Goal: Task Accomplishment & Management: Use online tool/utility

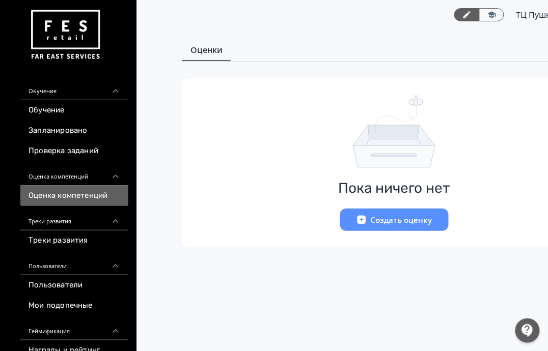
scroll to position [4, 0]
click at [72, 139] on link "Запланировано" at bounding box center [74, 131] width 108 height 20
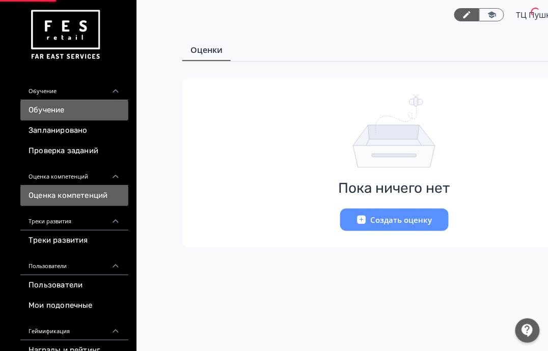
click at [71, 109] on link "Обучение" at bounding box center [74, 110] width 108 height 20
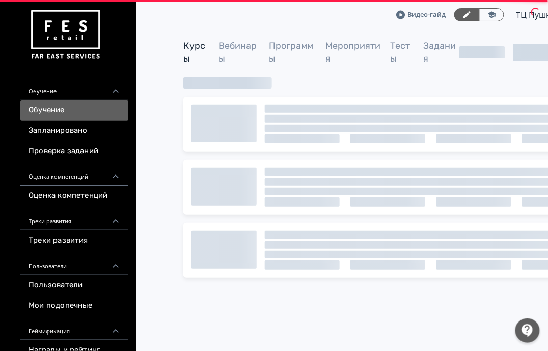
click at [87, 279] on link "Пользователи" at bounding box center [74, 285] width 108 height 20
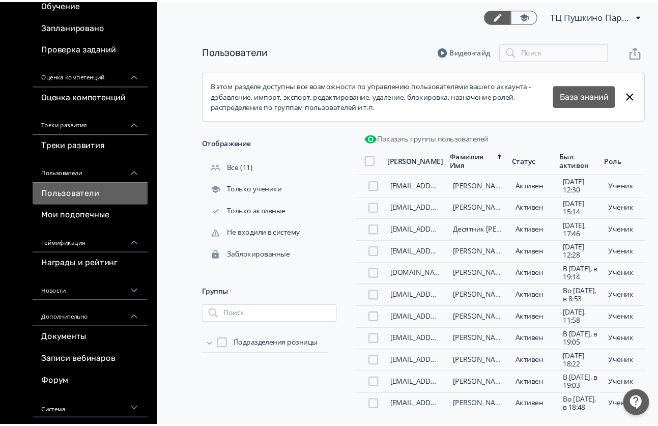
scroll to position [77, 0]
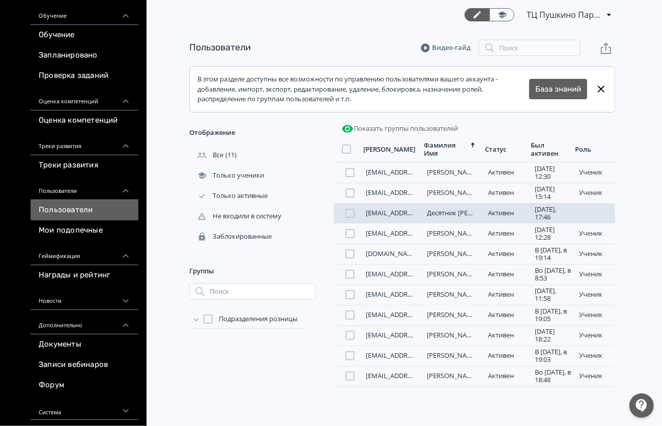
click at [385, 224] on div "[EMAIL_ADDRESS][DOMAIN_NAME] Десятник [PERSON_NAME][DATE], 17:46 ученик" at bounding box center [475, 213] width 282 height 20
click at [383, 217] on link "[EMAIL_ADDRESS][DOMAIN_NAME]" at bounding box center [419, 212] width 107 height 9
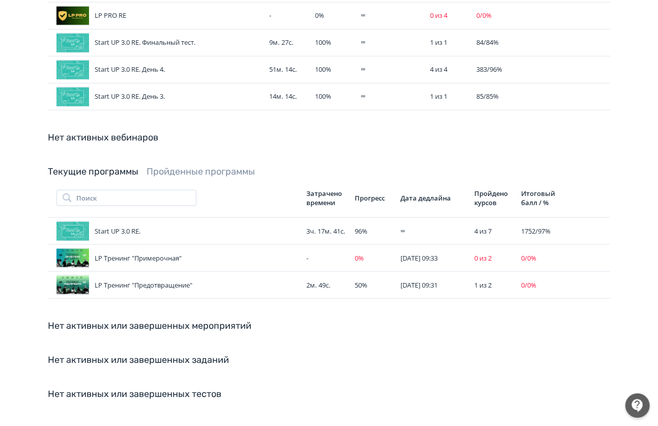
scroll to position [469, 0]
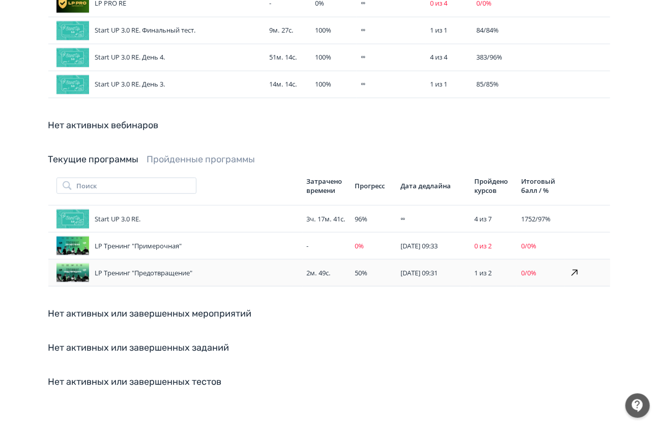
click at [487, 273] on td "1 из 2" at bounding box center [493, 273] width 47 height 27
click at [547, 267] on icon at bounding box center [575, 273] width 12 height 12
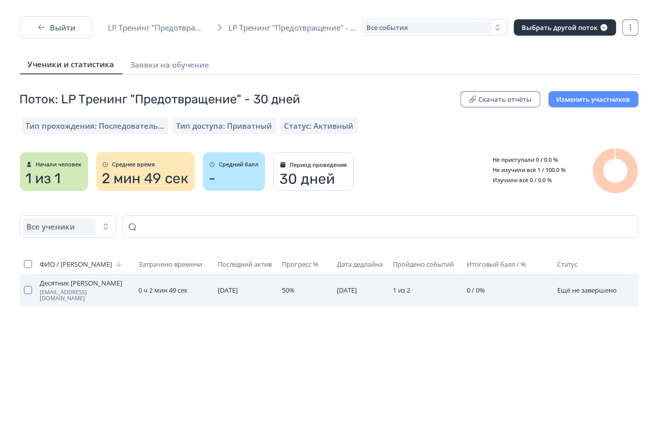
click at [446, 288] on td "1 из 2" at bounding box center [426, 290] width 74 height 31
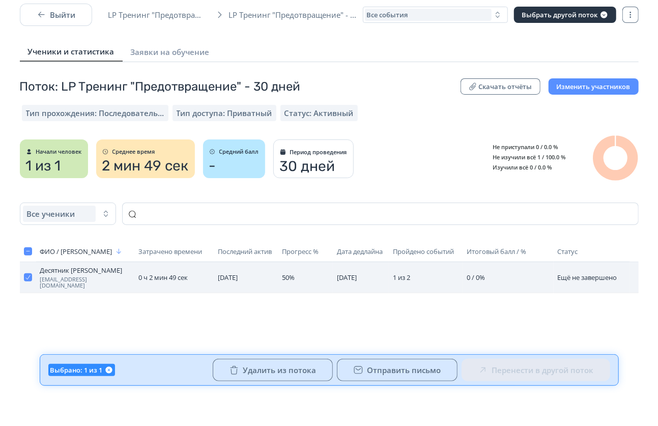
scroll to position [16, 0]
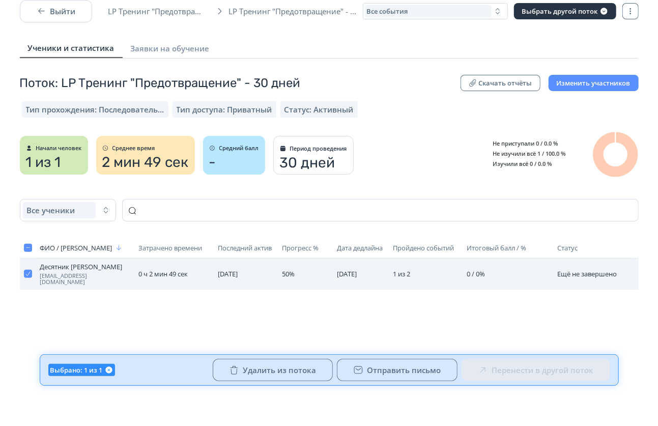
click at [84, 278] on span "[EMAIL_ADDRESS][DOMAIN_NAME]" at bounding box center [85, 279] width 90 height 12
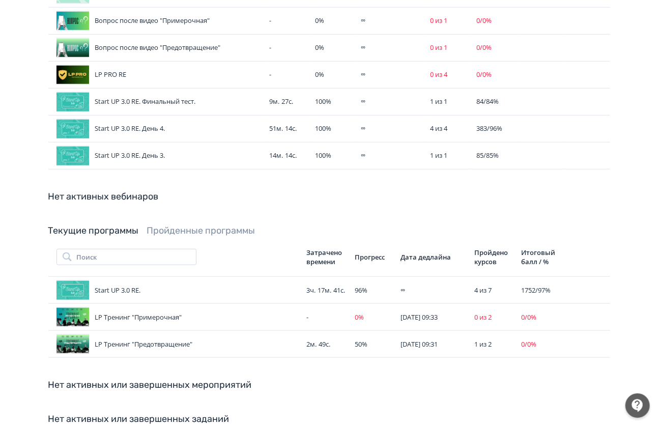
scroll to position [469, 0]
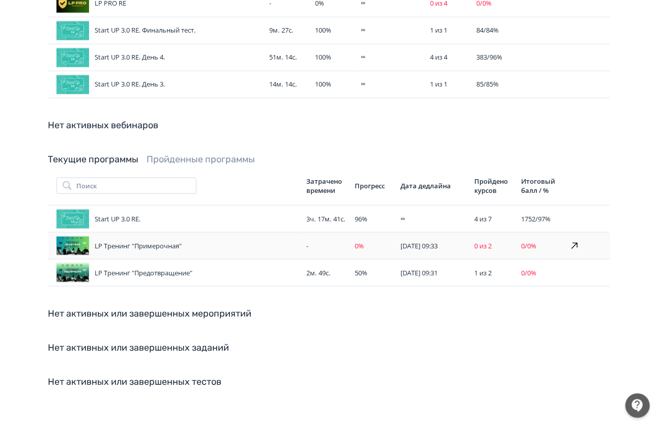
click at [303, 245] on td "-" at bounding box center [327, 246] width 48 height 27
click at [547, 241] on icon at bounding box center [575, 246] width 12 height 12
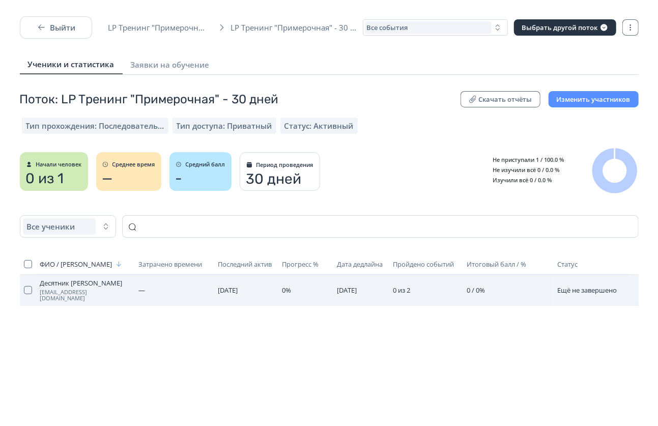
drag, startPoint x: 603, startPoint y: 284, endPoint x: 514, endPoint y: 276, distance: 88.9
click at [547, 286] on span "Ещё не завершено" at bounding box center [588, 290] width 60 height 9
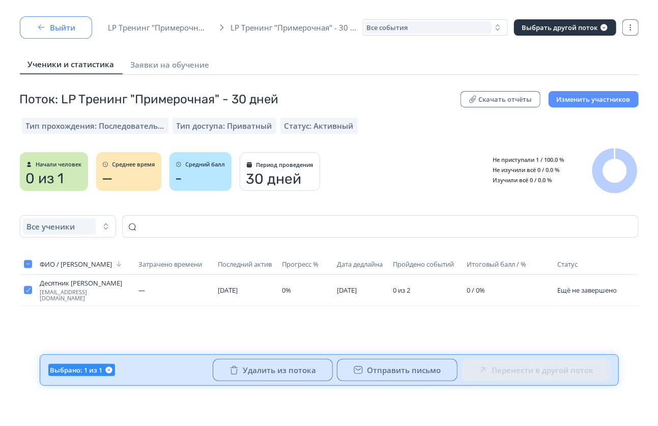
click at [56, 27] on button "Выйти" at bounding box center [56, 27] width 72 height 22
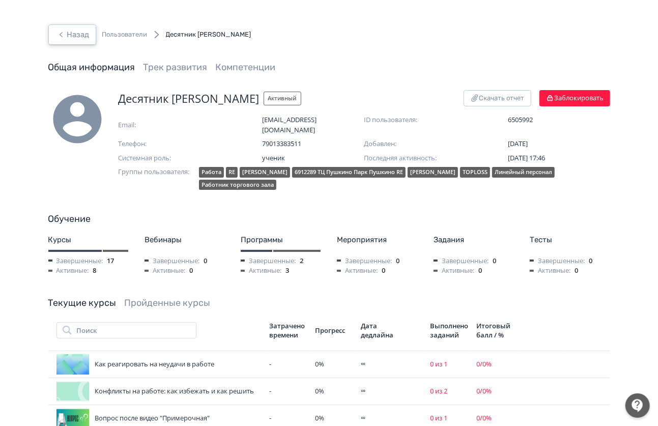
click at [75, 38] on button "Назад" at bounding box center [72, 34] width 48 height 20
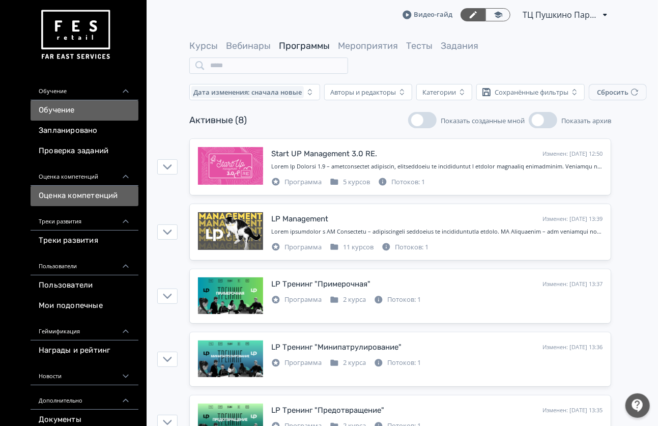
click at [103, 201] on link "Оценка компетенций" at bounding box center [85, 196] width 108 height 20
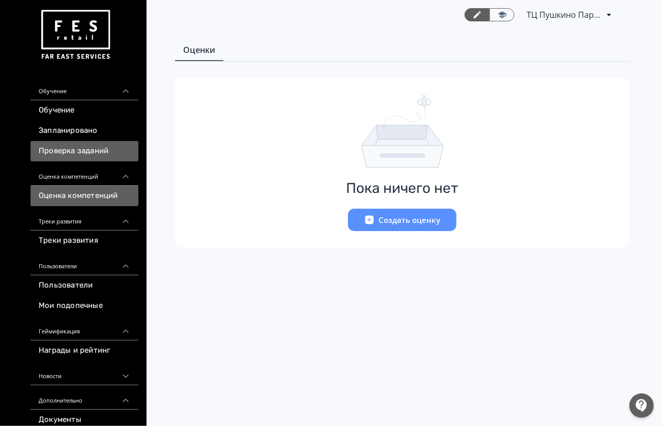
click at [84, 141] on link "Проверка заданий" at bounding box center [85, 151] width 108 height 20
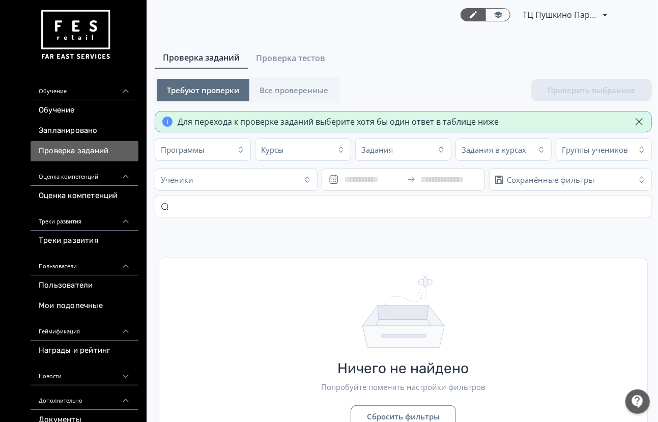
click at [85, 93] on div "Обучение" at bounding box center [85, 88] width 108 height 24
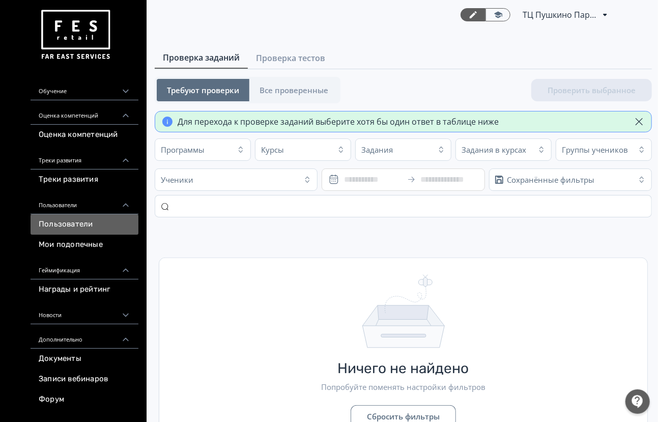
click at [89, 233] on link "Пользователи" at bounding box center [85, 224] width 108 height 20
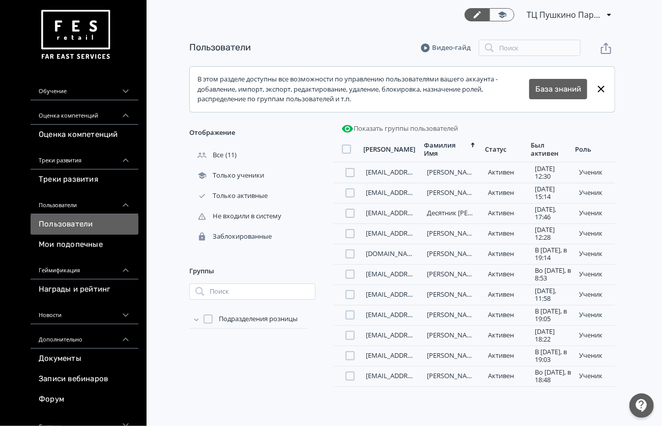
click at [91, 116] on div "Оценка компетенций" at bounding box center [85, 112] width 108 height 24
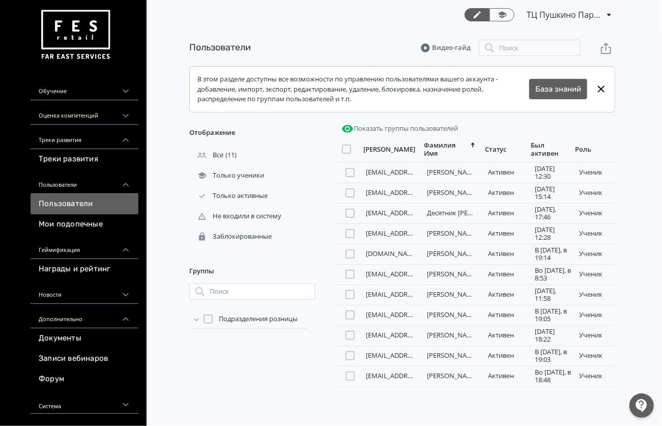
click at [102, 94] on div "Обучение" at bounding box center [85, 88] width 108 height 24
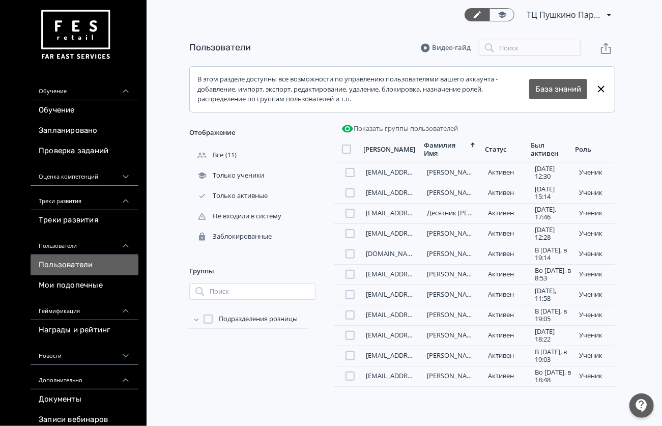
click at [99, 188] on div "Треки развития" at bounding box center [85, 198] width 108 height 24
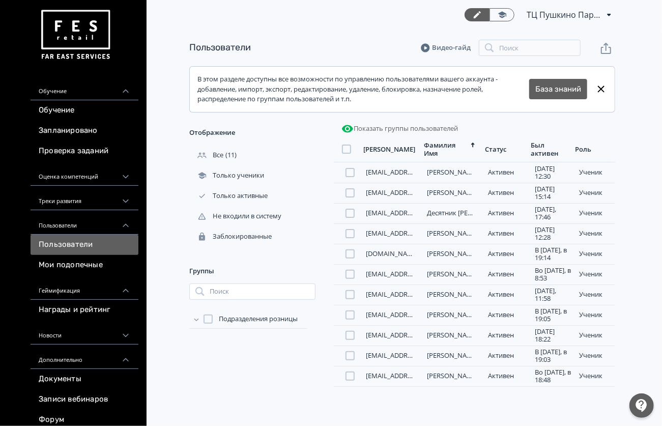
click at [107, 175] on div "Оценка компетенций" at bounding box center [85, 173] width 108 height 24
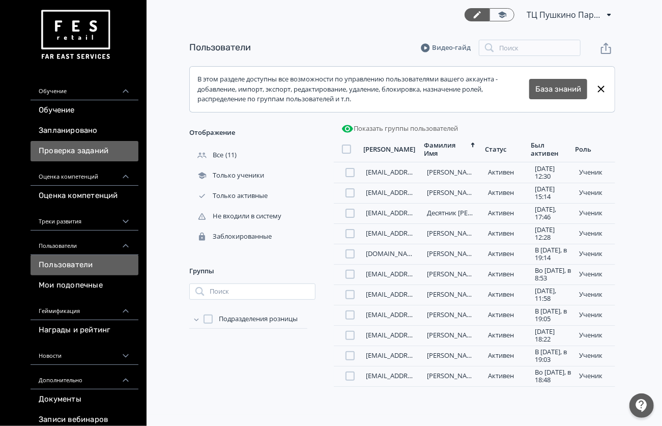
click at [116, 152] on link "Проверка заданий" at bounding box center [85, 151] width 108 height 20
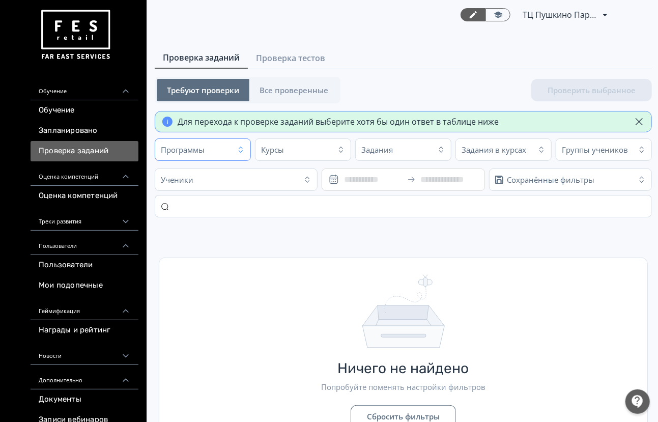
click at [199, 141] on button "Программы" at bounding box center [203, 149] width 96 height 22
click at [208, 149] on div "Программы" at bounding box center [194, 150] width 73 height 16
click at [321, 88] on span "Все проверенные" at bounding box center [294, 90] width 69 height 10
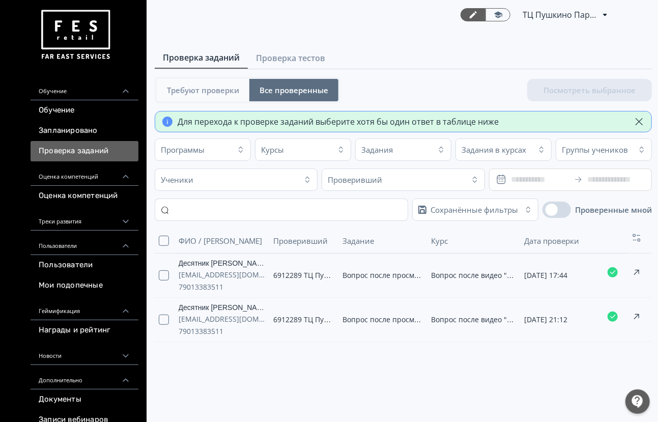
click at [176, 88] on span "Требуют проверки" at bounding box center [203, 90] width 72 height 10
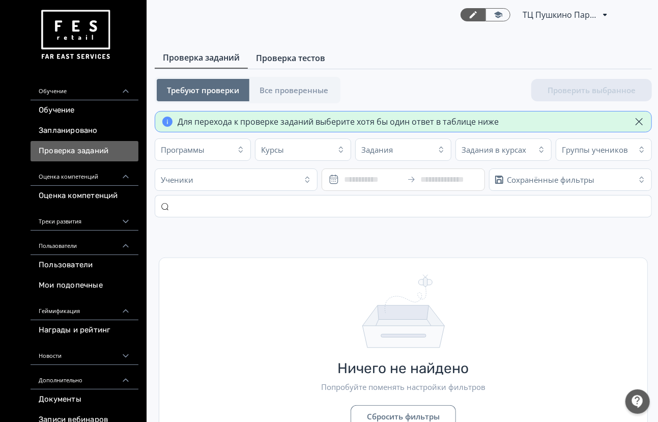
click at [275, 53] on span "Проверка тестов" at bounding box center [290, 58] width 69 height 12
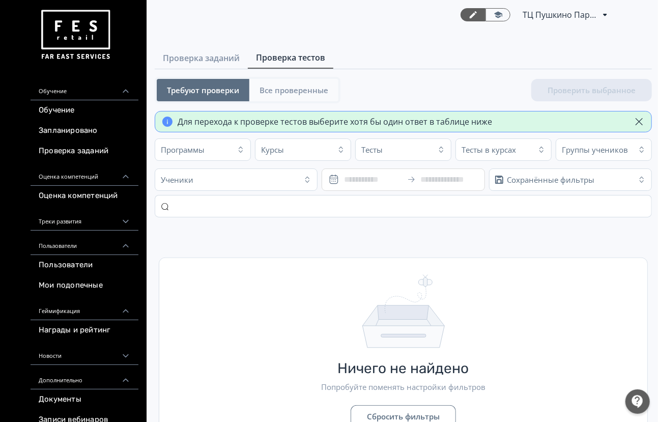
click at [319, 94] on span "Все проверенные" at bounding box center [294, 90] width 69 height 10
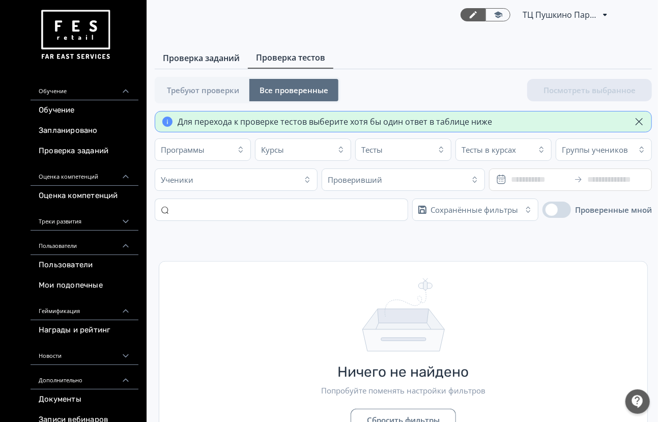
click at [198, 60] on span "Проверка заданий" at bounding box center [201, 58] width 77 height 12
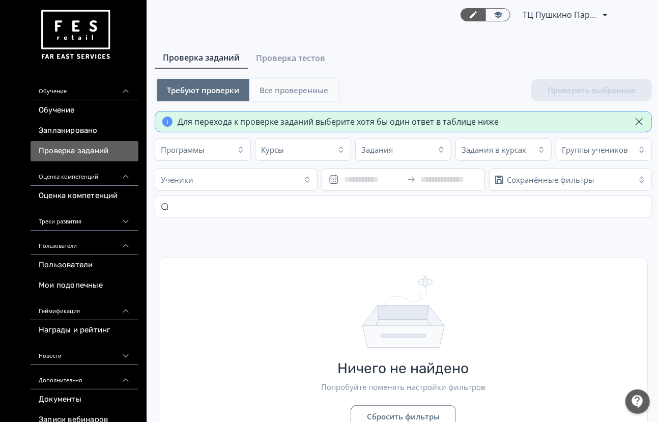
click at [286, 90] on span "Все проверенные" at bounding box center [294, 90] width 69 height 10
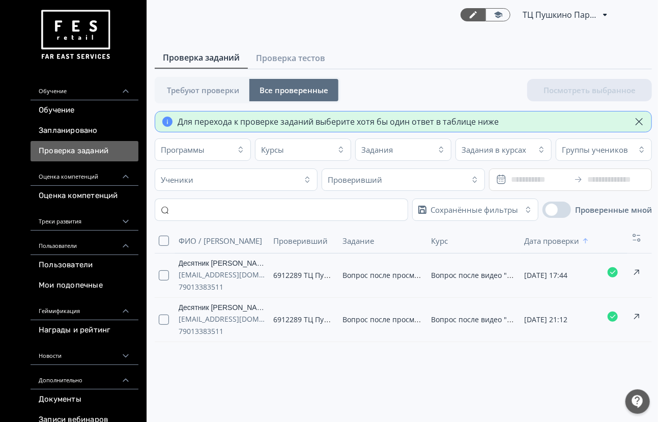
drag, startPoint x: 208, startPoint y: 84, endPoint x: 209, endPoint y: 52, distance: 32.1
click at [208, 84] on button "Требуют проверки" at bounding box center [203, 90] width 93 height 22
